Goal: Browse casually

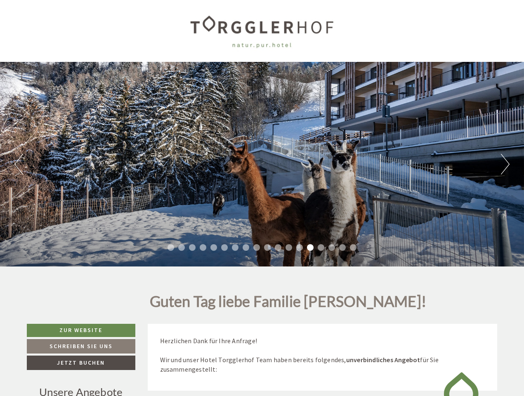
click at [262, 198] on div "Previous Next 1 2 3 4 5 6 7 8 9 10 11 12 13 14 15 16 17 18" at bounding box center [262, 164] width 524 height 205
click at [19, 164] on button "Previous" at bounding box center [18, 164] width 9 height 21
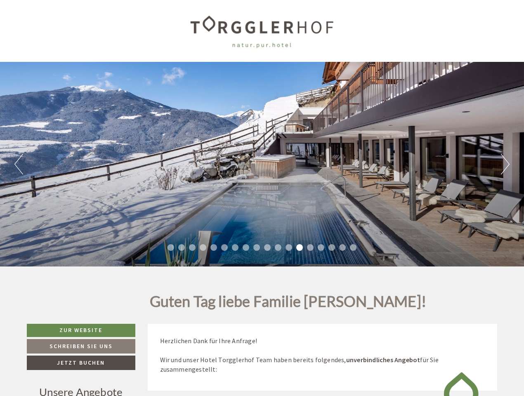
click at [262, 164] on div "Previous Next 1 2 3 4 5 6 7 8 9 10 11 12 13 14 15 16 17 18" at bounding box center [262, 164] width 524 height 205
click at [505, 164] on button "Next" at bounding box center [505, 164] width 9 height 21
click at [171, 248] on li "1" at bounding box center [171, 247] width 7 height 7
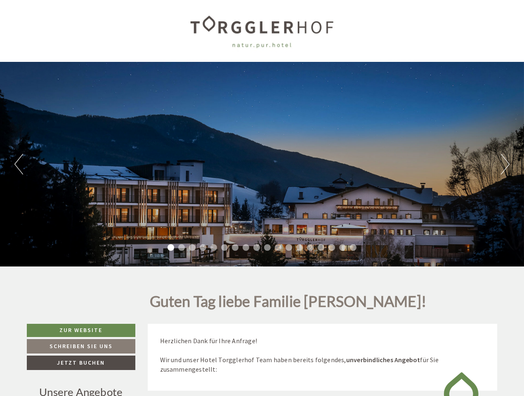
click at [182, 248] on li "2" at bounding box center [181, 247] width 7 height 7
click at [192, 248] on li "3" at bounding box center [192, 247] width 7 height 7
click at [203, 248] on li "4" at bounding box center [203, 247] width 7 height 7
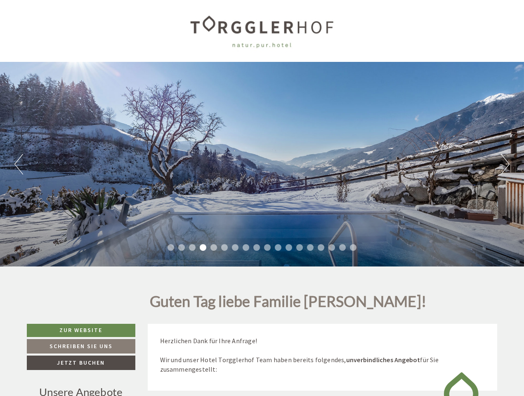
click at [214, 248] on li "5" at bounding box center [214, 247] width 7 height 7
click at [225, 248] on li "6" at bounding box center [224, 247] width 7 height 7
